Goal: Transaction & Acquisition: Obtain resource

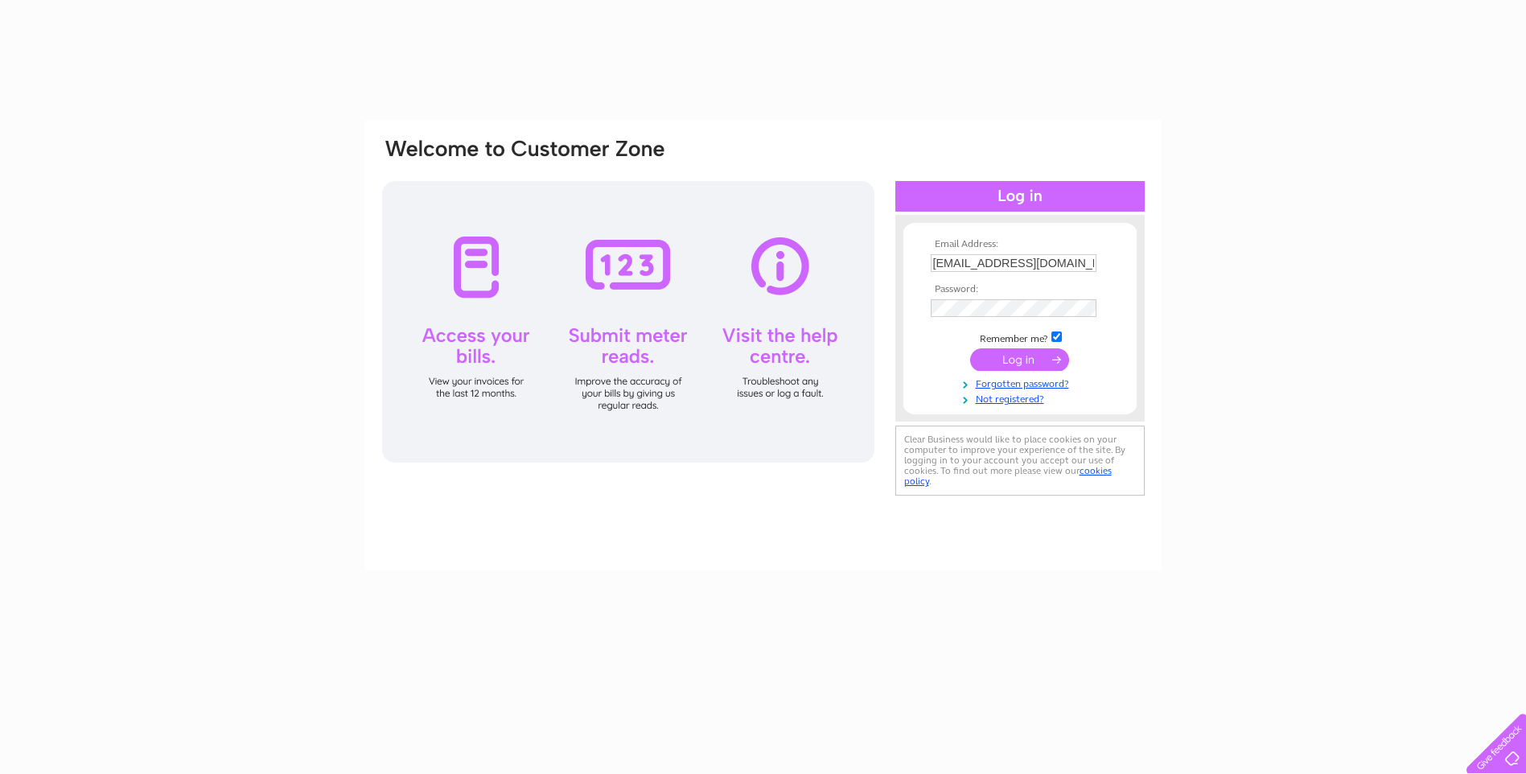
click at [1011, 362] on input "submit" at bounding box center [1019, 359] width 99 height 23
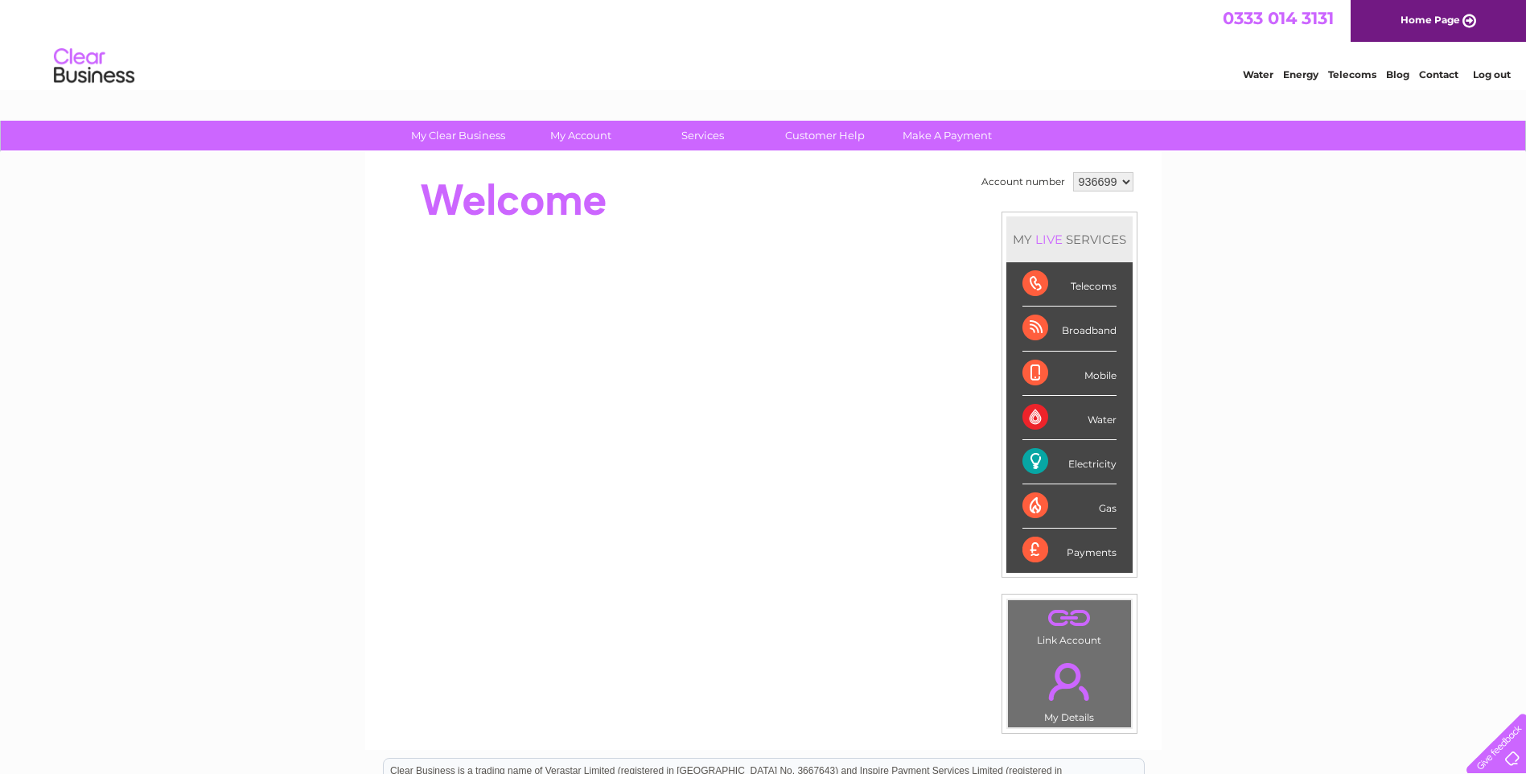
click at [1123, 183] on select "936699 941534" at bounding box center [1103, 181] width 60 height 19
select select "941534"
click at [1073, 172] on select "936699 941534" at bounding box center [1103, 181] width 60 height 19
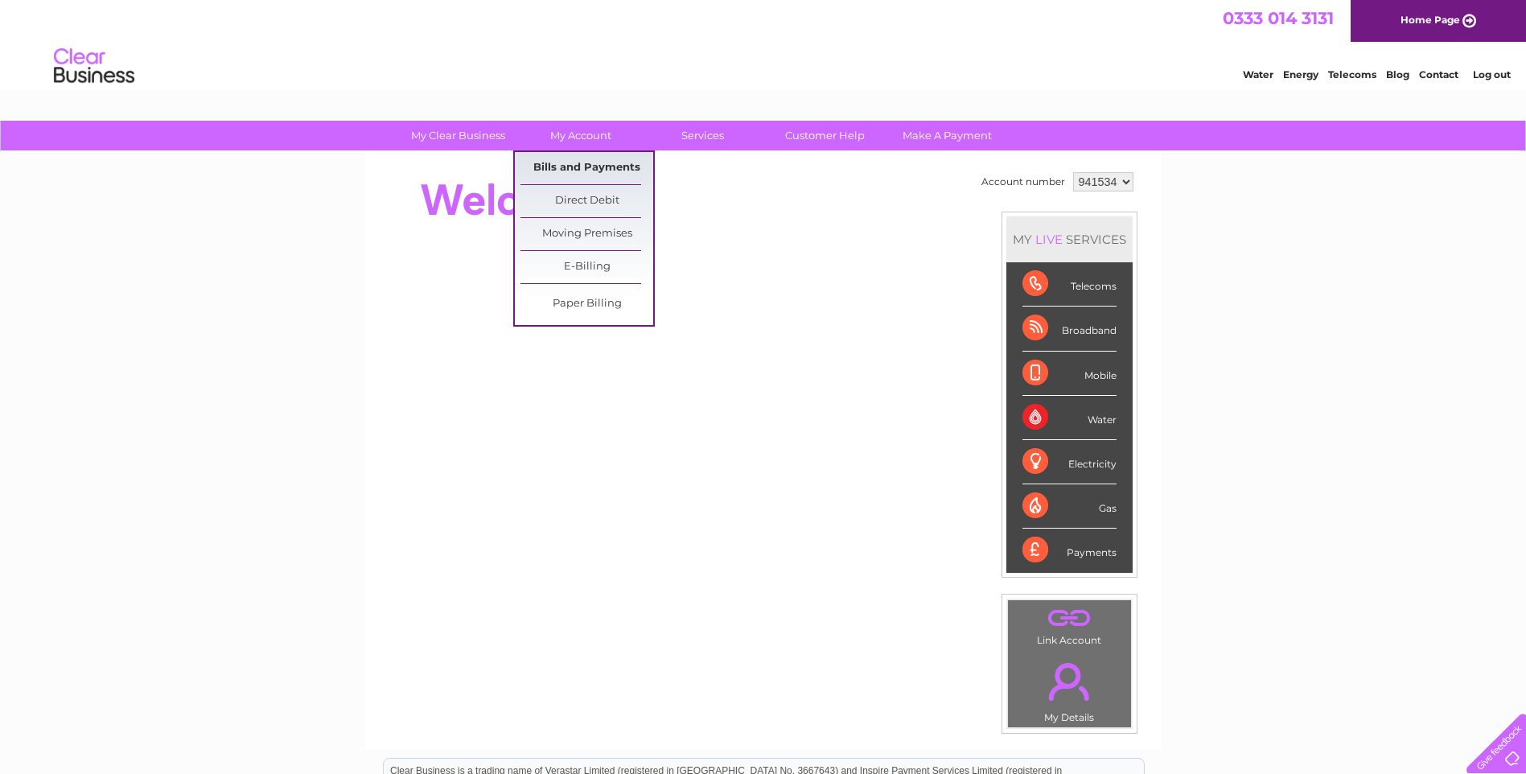
click at [577, 161] on link "Bills and Payments" at bounding box center [586, 168] width 133 height 32
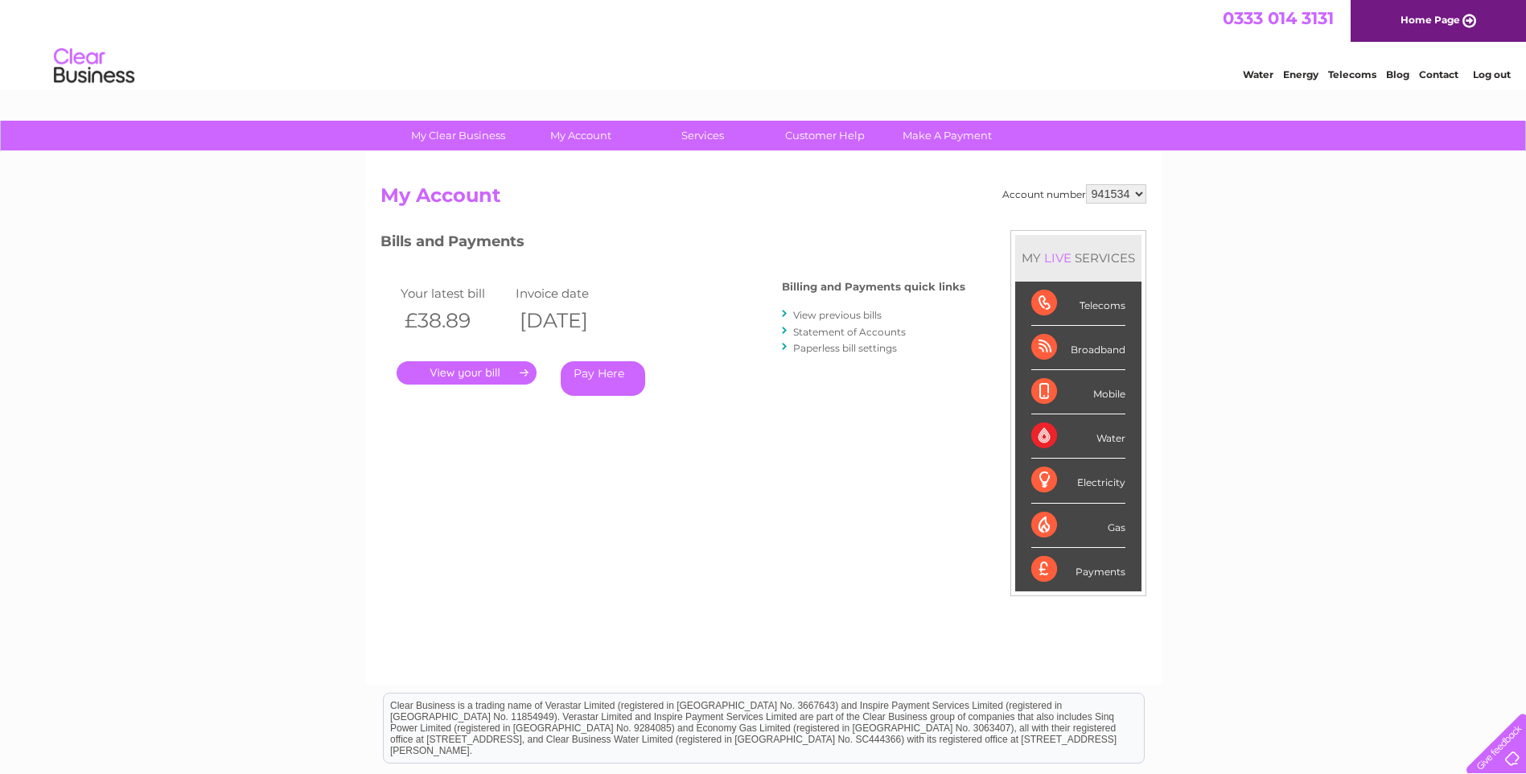
click at [496, 372] on link "." at bounding box center [467, 372] width 140 height 23
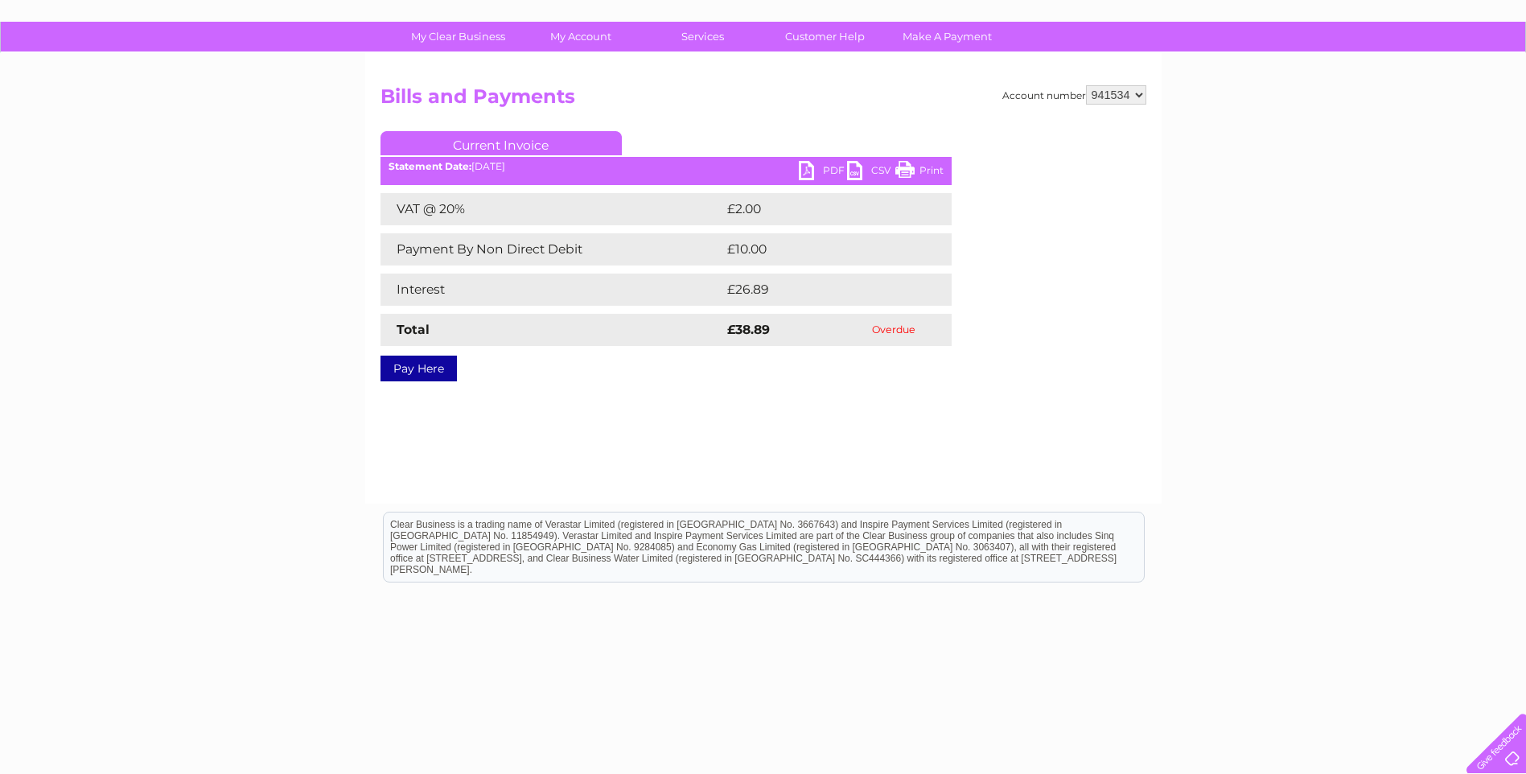
scroll to position [116, 0]
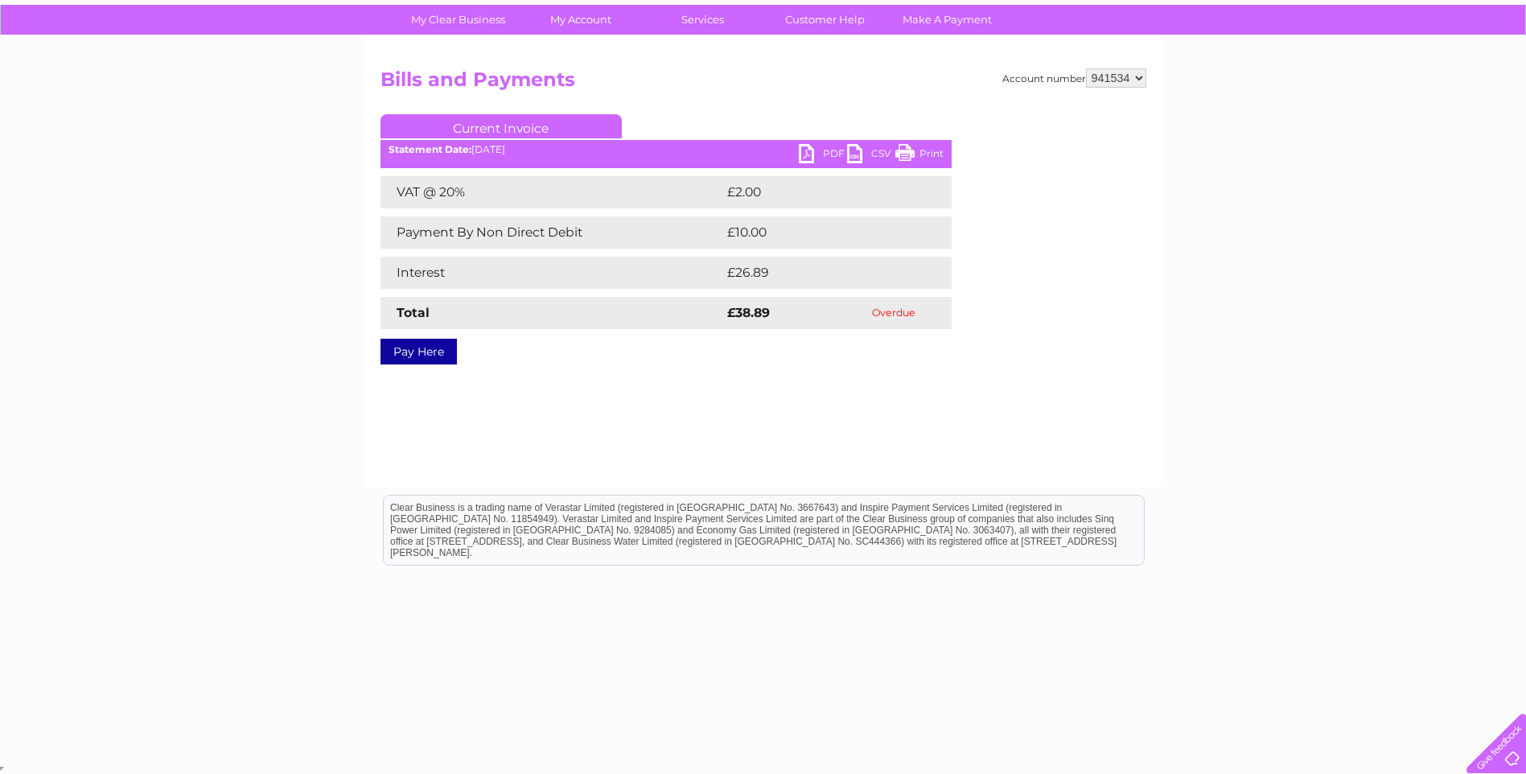
click at [813, 152] on link "PDF" at bounding box center [823, 155] width 48 height 23
click at [811, 155] on link "PDF" at bounding box center [823, 155] width 48 height 23
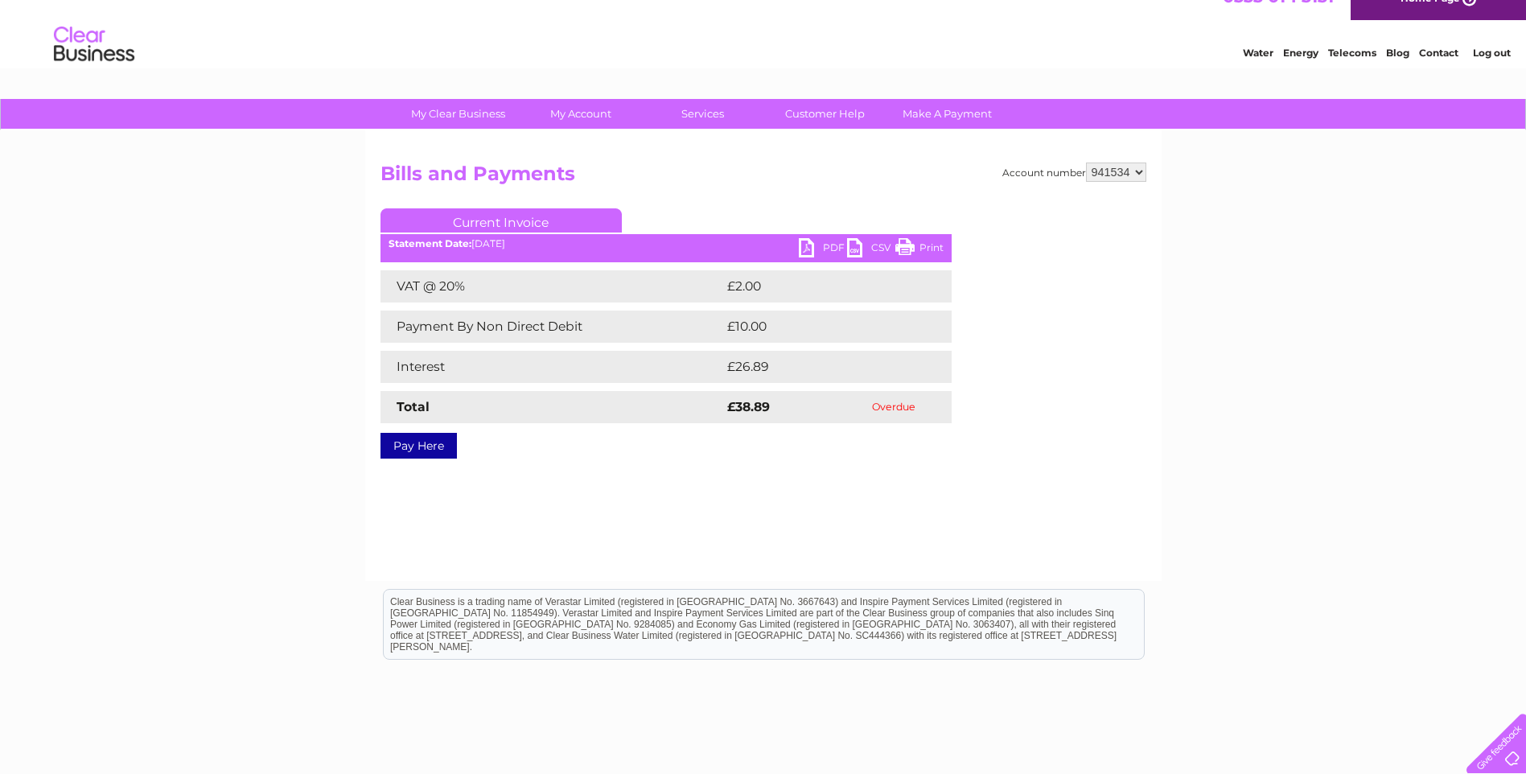
scroll to position [0, 0]
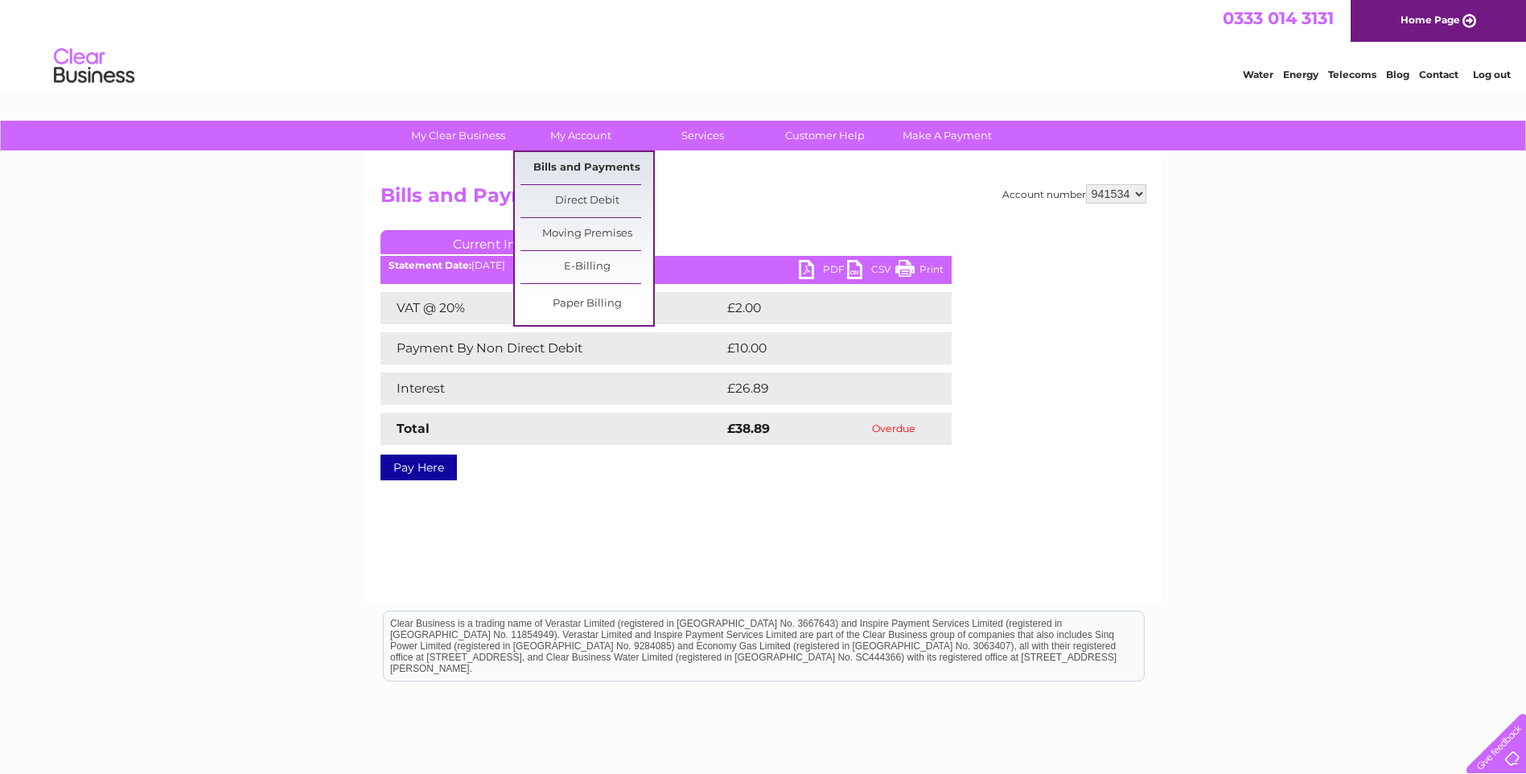
click at [598, 173] on link "Bills and Payments" at bounding box center [586, 168] width 133 height 32
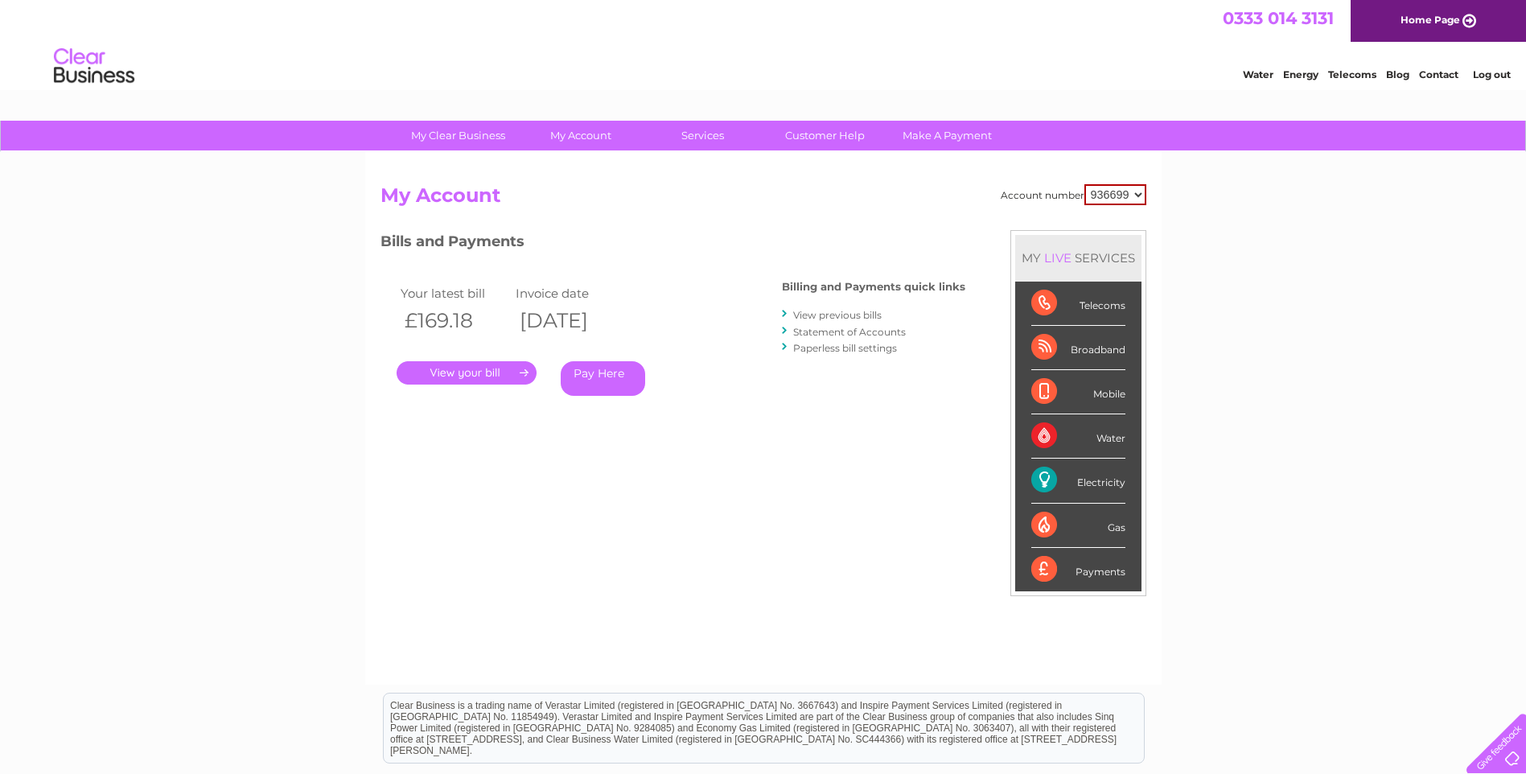
click at [826, 316] on link "View previous bills" at bounding box center [837, 315] width 88 height 12
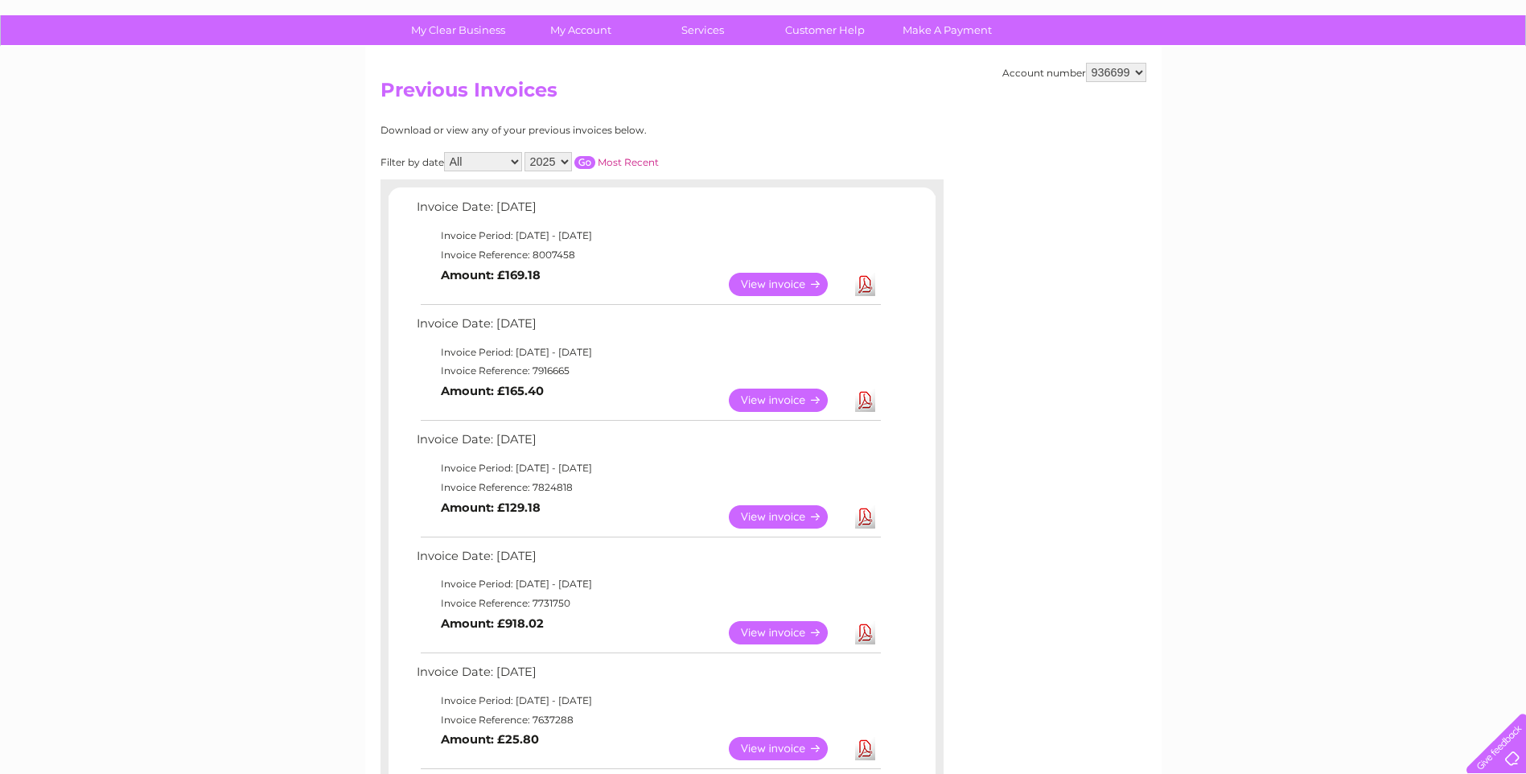
scroll to position [80, 0]
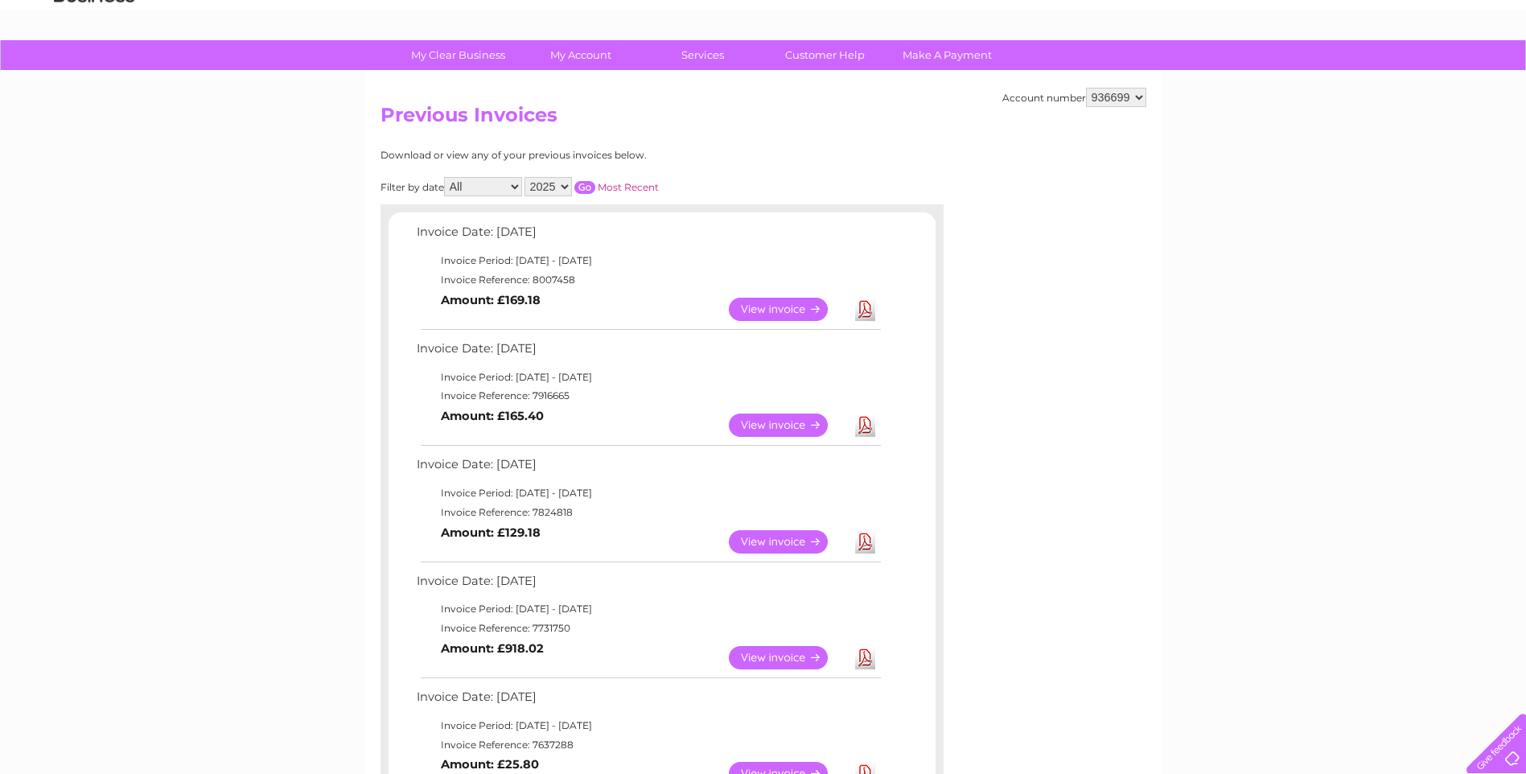
click at [770, 424] on link "View" at bounding box center [788, 424] width 118 height 23
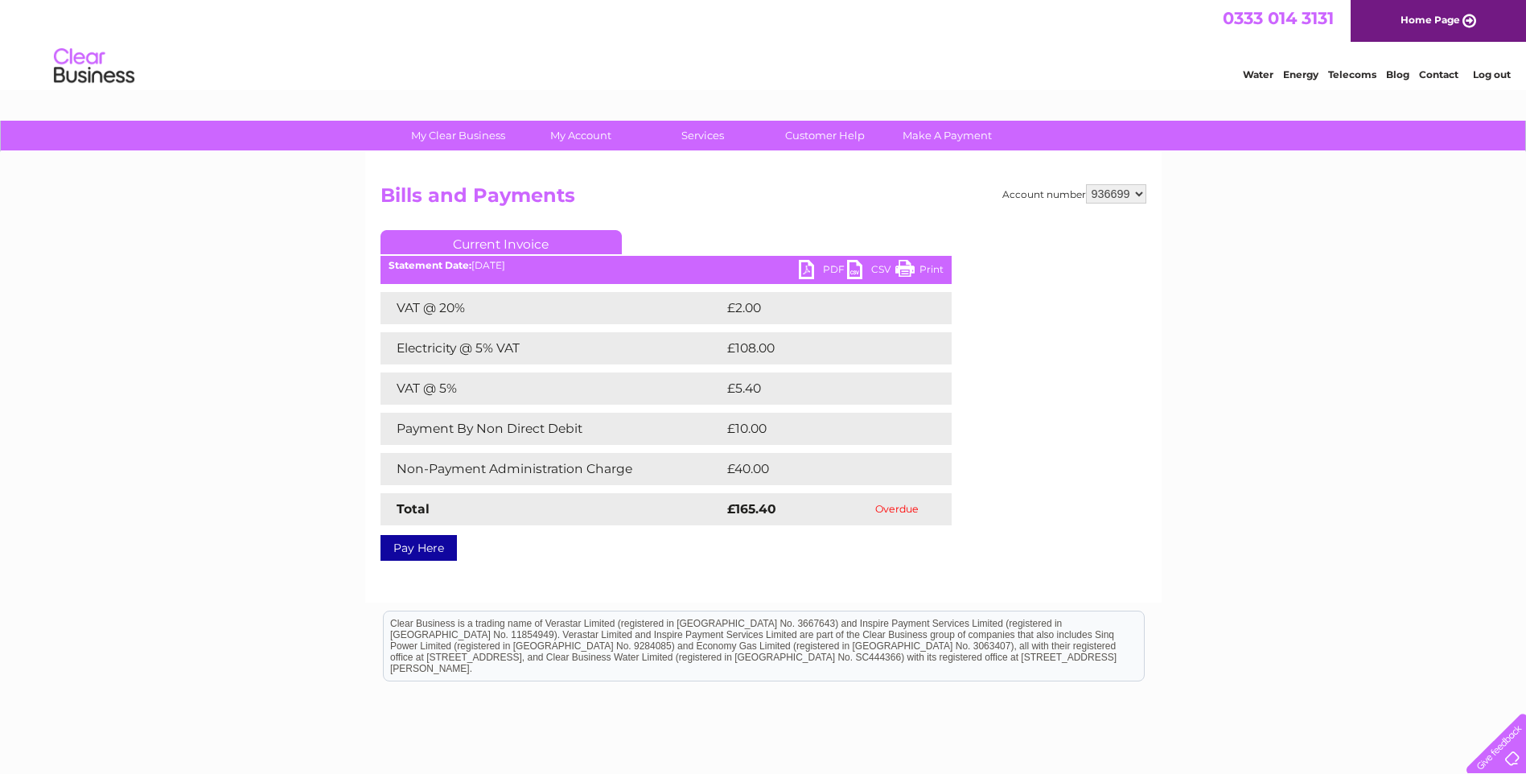
click at [812, 269] on link "PDF" at bounding box center [823, 271] width 48 height 23
click at [1141, 190] on select "936699 941534" at bounding box center [1116, 193] width 60 height 19
select select "941534"
click at [1086, 184] on select "936699 941534" at bounding box center [1116, 193] width 60 height 19
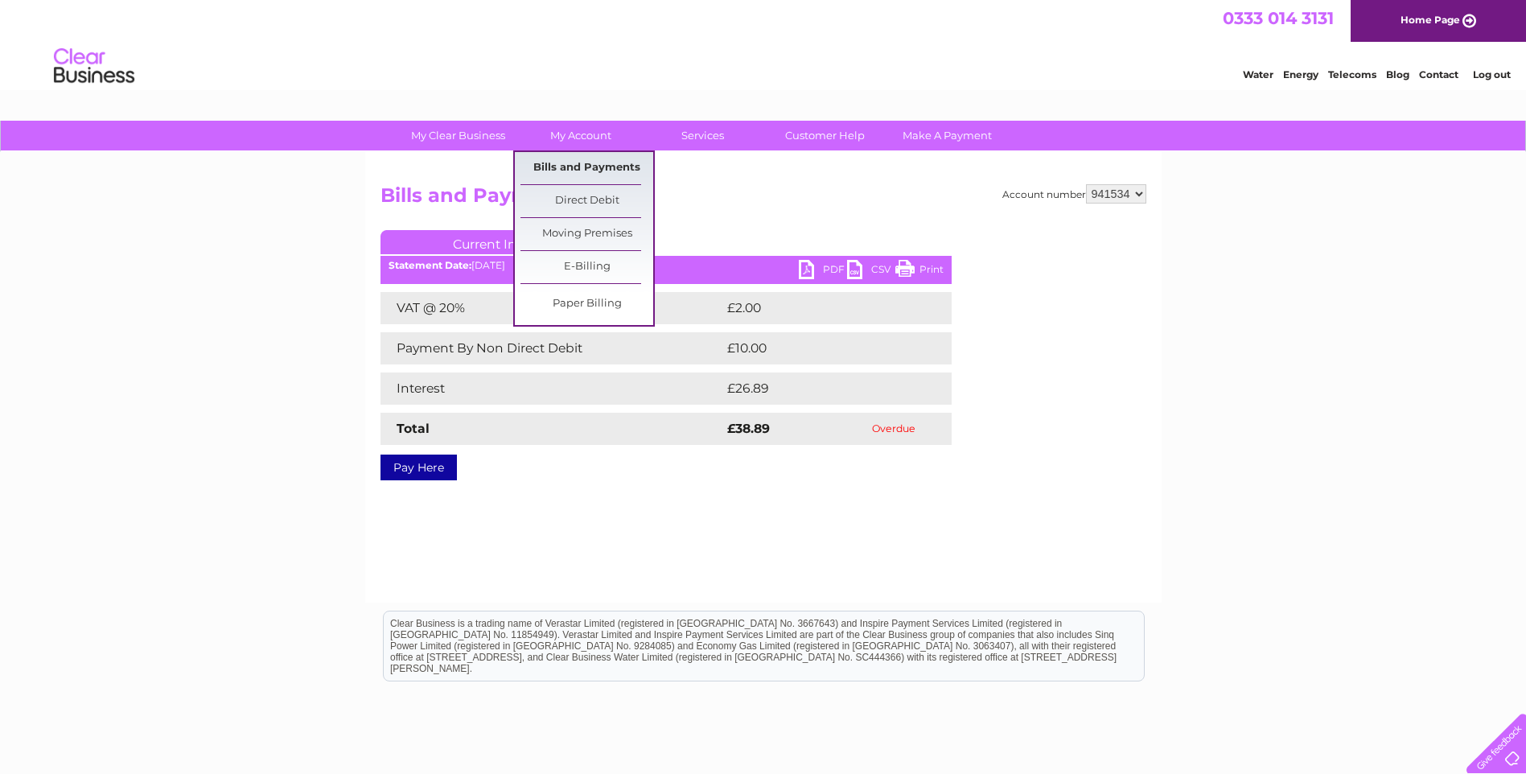
click at [591, 160] on link "Bills and Payments" at bounding box center [586, 168] width 133 height 32
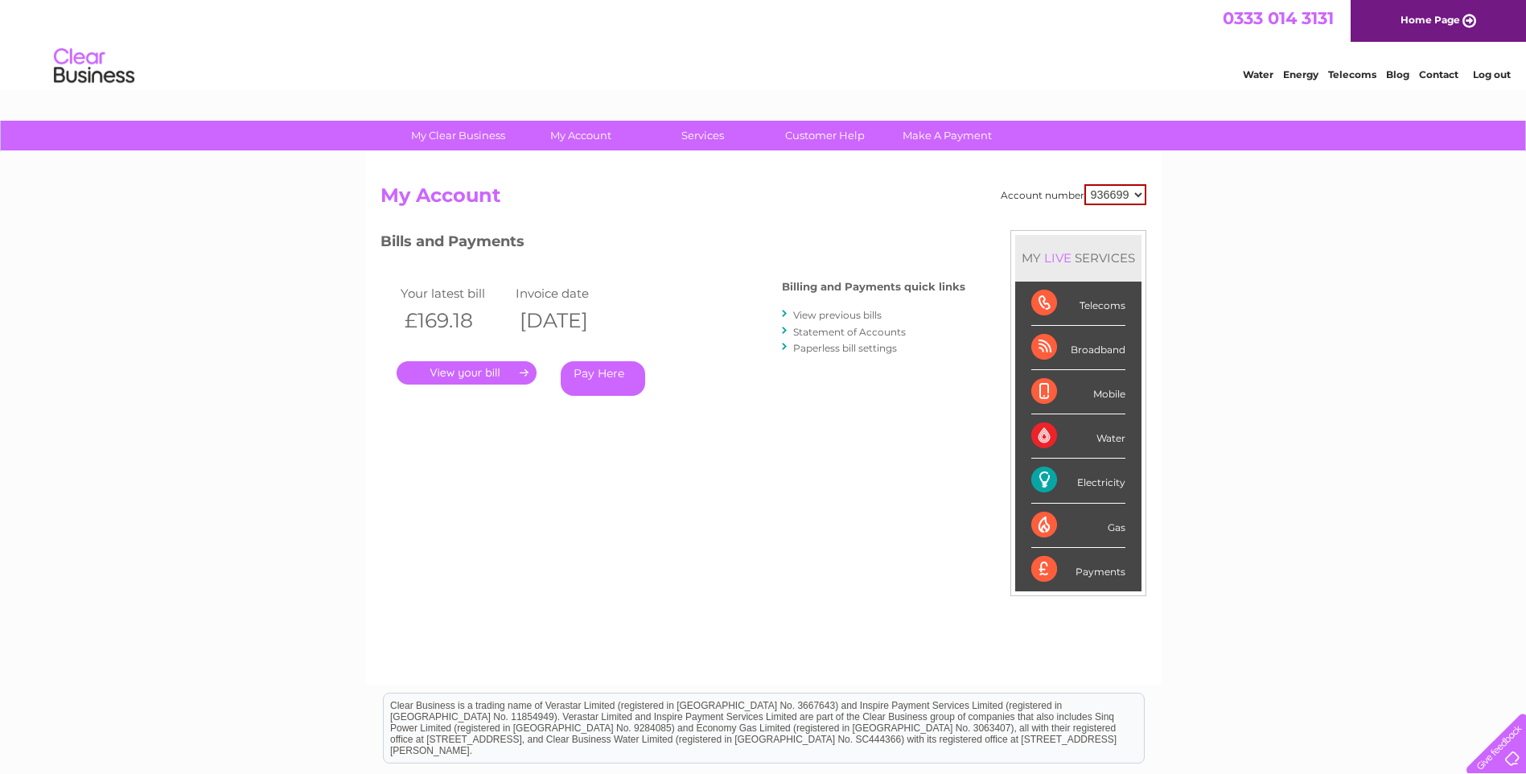
click at [1141, 192] on select "936699 941534" at bounding box center [1115, 194] width 62 height 21
select select "941534"
click at [1084, 184] on select "936699 941534" at bounding box center [1115, 194] width 62 height 21
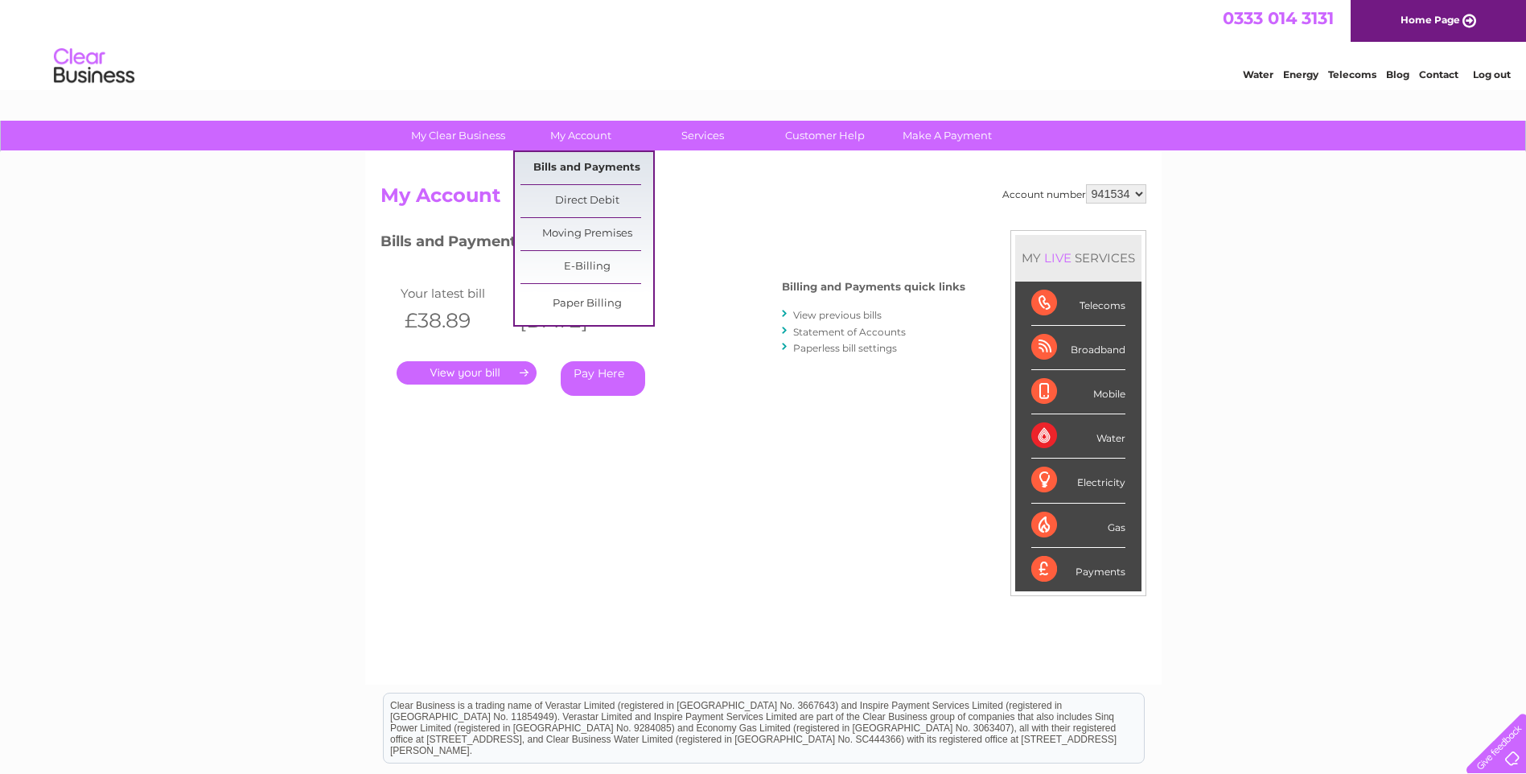
click at [590, 158] on link "Bills and Payments" at bounding box center [586, 168] width 133 height 32
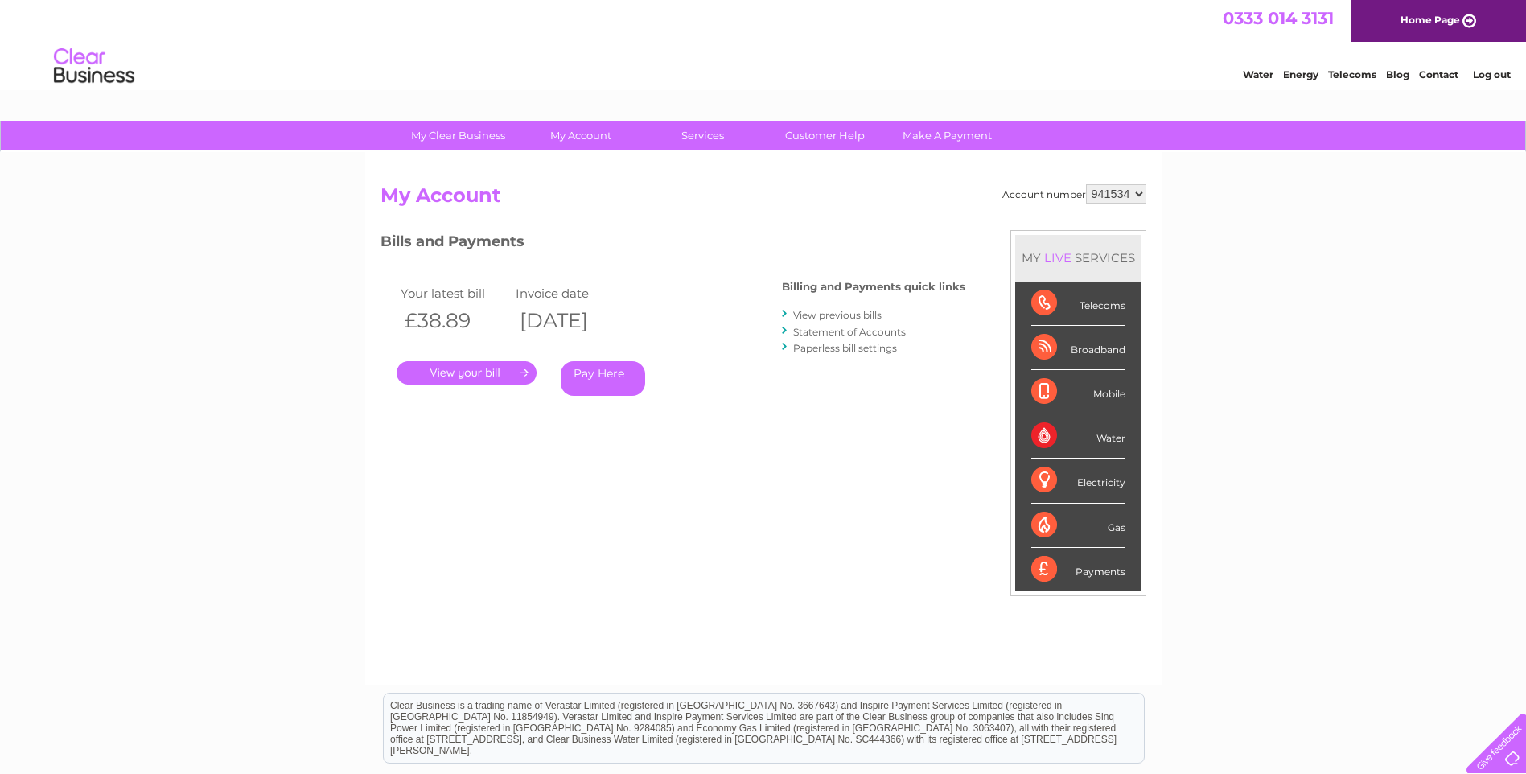
click at [832, 314] on link "View previous bills" at bounding box center [837, 315] width 88 height 12
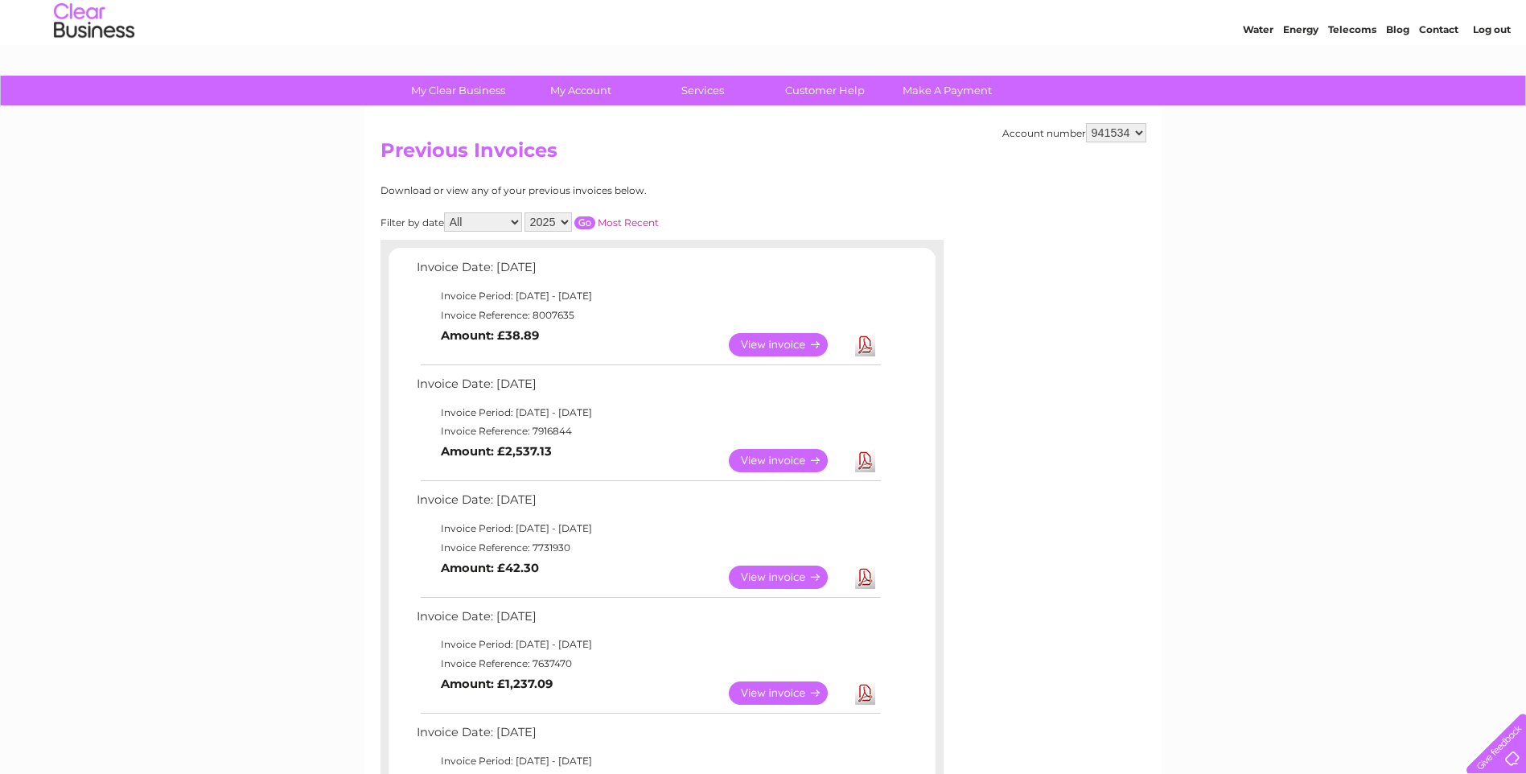
scroll to position [80, 0]
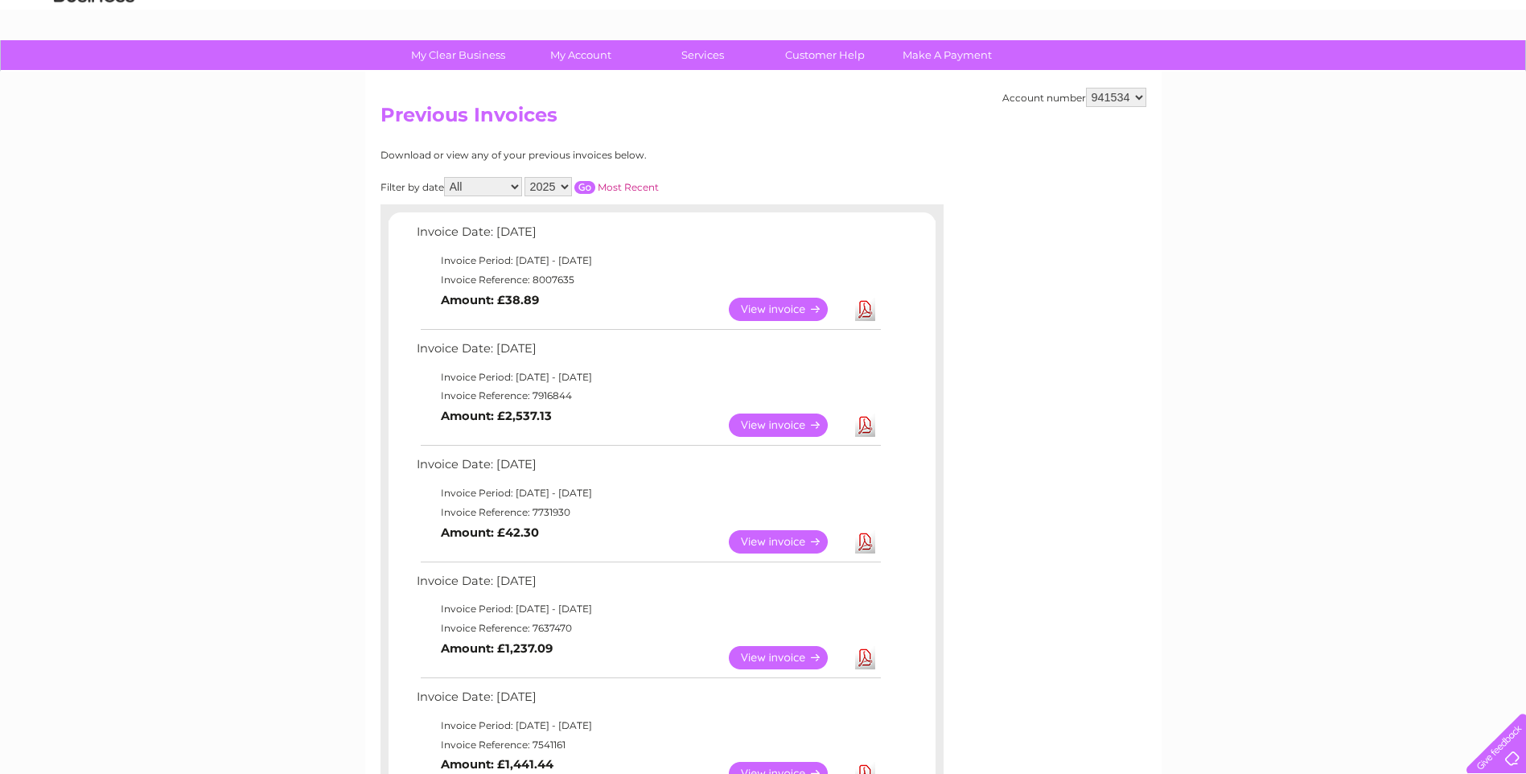
click at [772, 425] on link "View" at bounding box center [788, 424] width 118 height 23
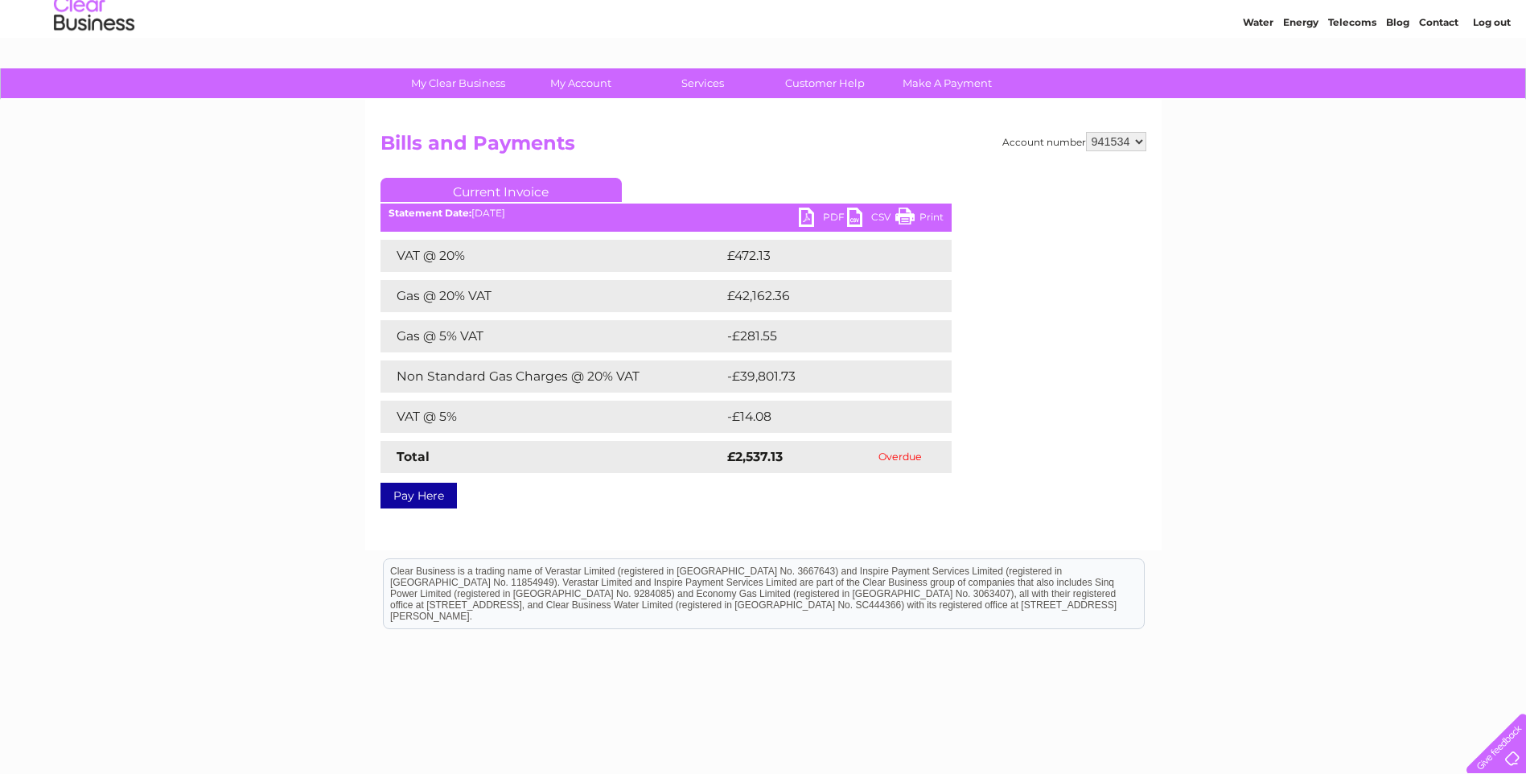
scroll to position [80, 0]
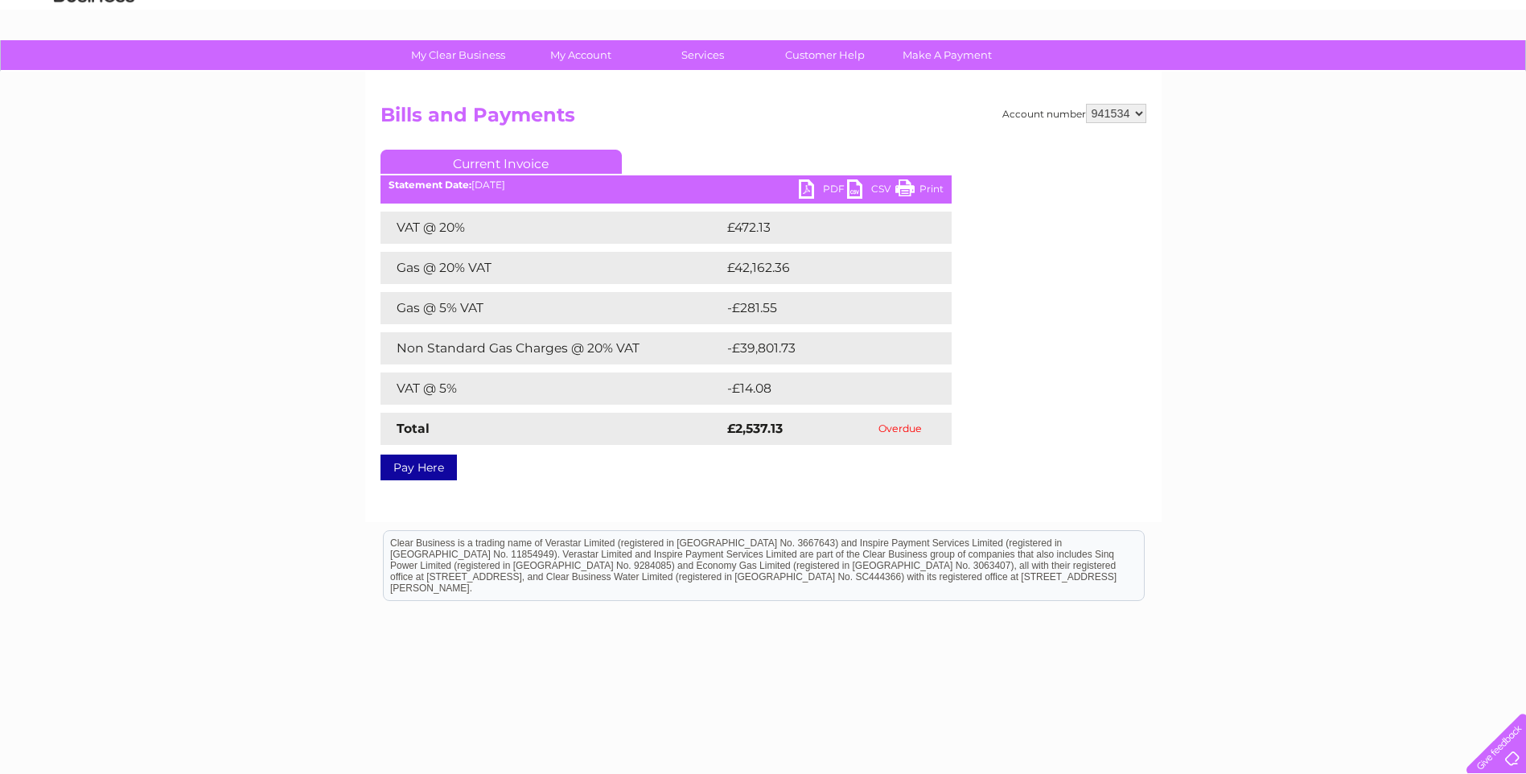
click at [800, 191] on link "PDF" at bounding box center [823, 190] width 48 height 23
